Goal: Information Seeking & Learning: Learn about a topic

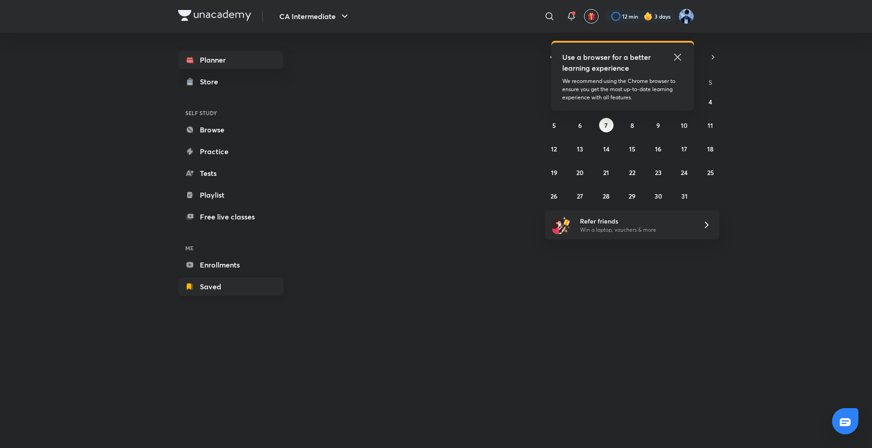
click at [210, 287] on link "Saved" at bounding box center [230, 287] width 105 height 18
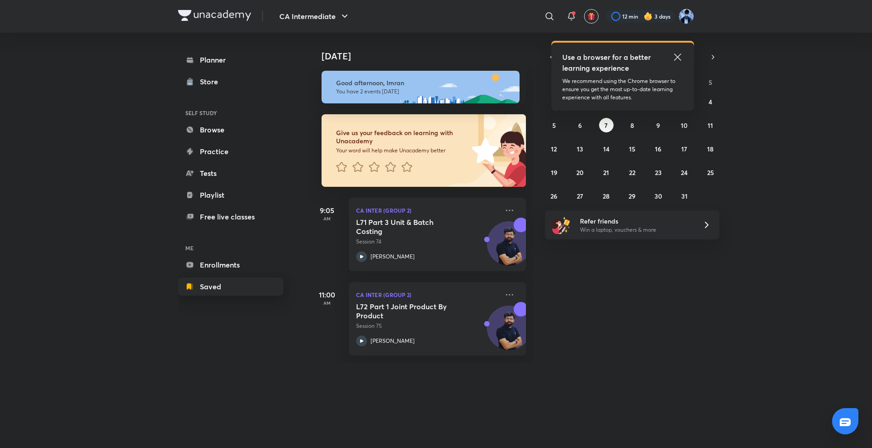
click at [220, 285] on link "Saved" at bounding box center [230, 287] width 105 height 18
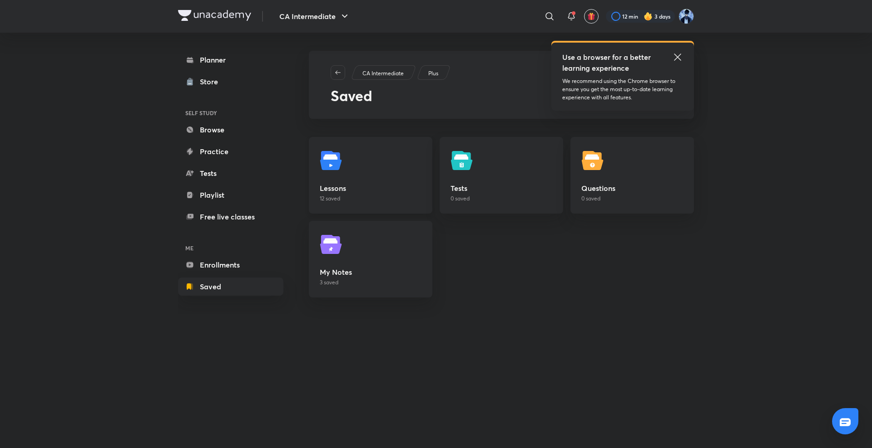
click at [365, 172] on link "Lessons 12 saved" at bounding box center [370, 175] width 123 height 77
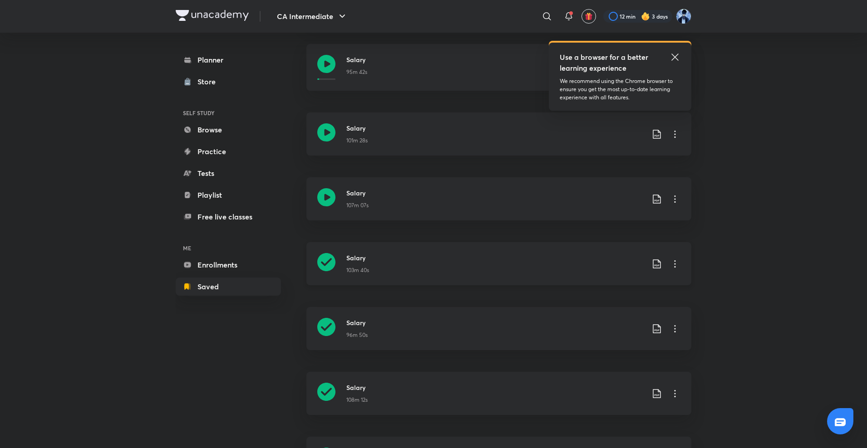
scroll to position [227, 0]
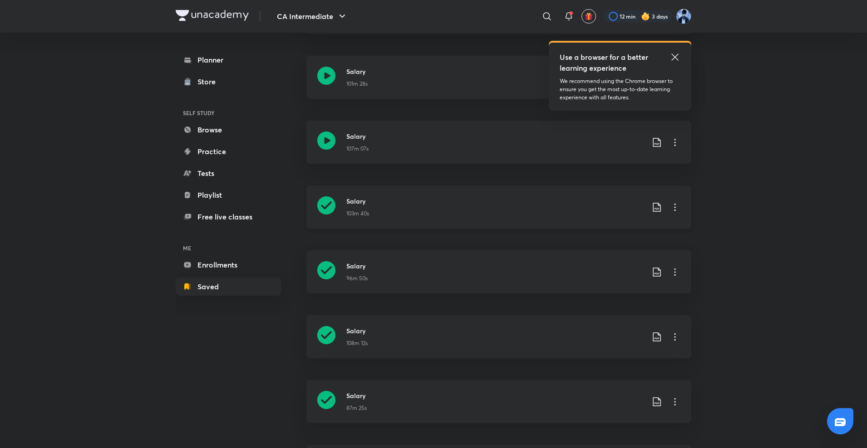
click at [329, 204] on icon at bounding box center [326, 206] width 18 height 18
